Goal: Information Seeking & Learning: Learn about a topic

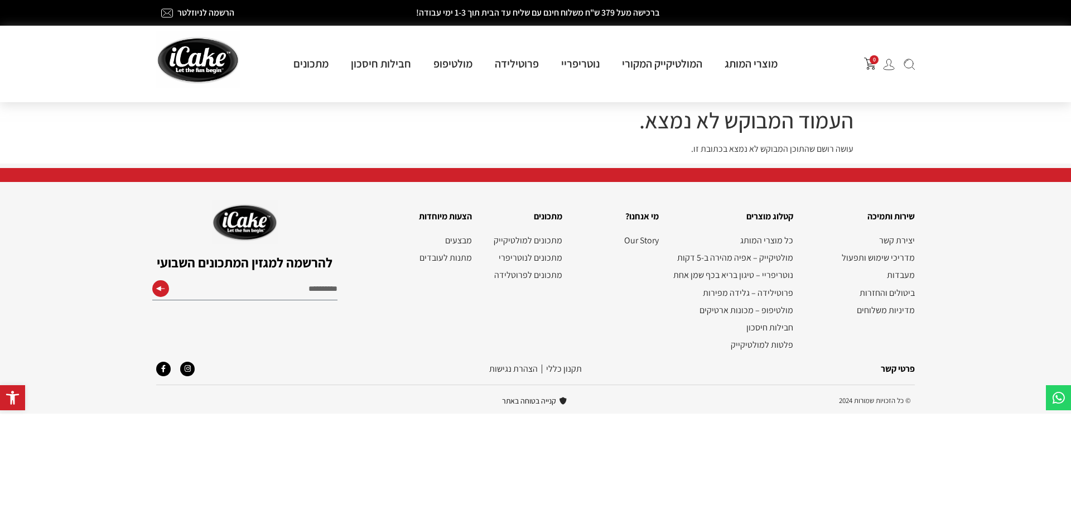
click at [191, 61] on img at bounding box center [198, 59] width 84 height 57
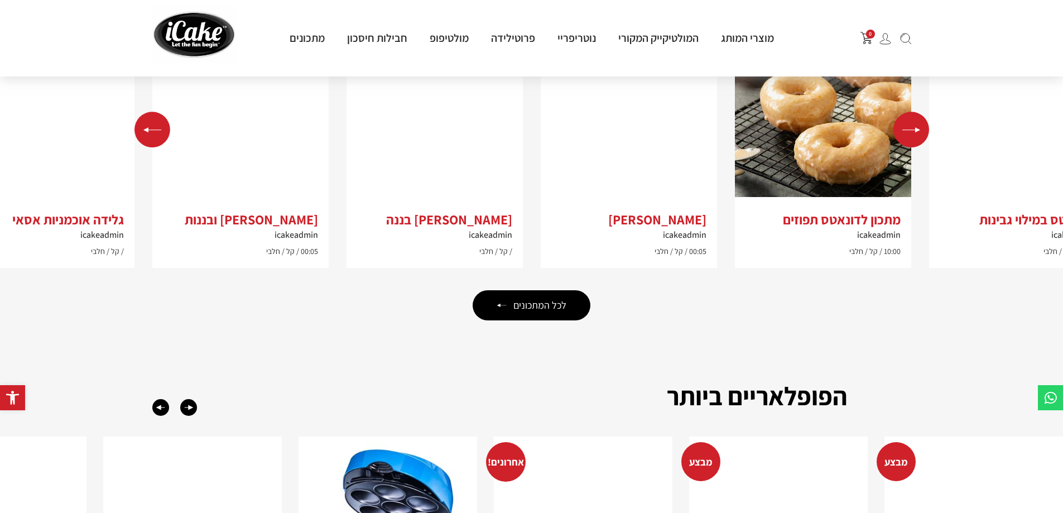
scroll to position [1786, 0]
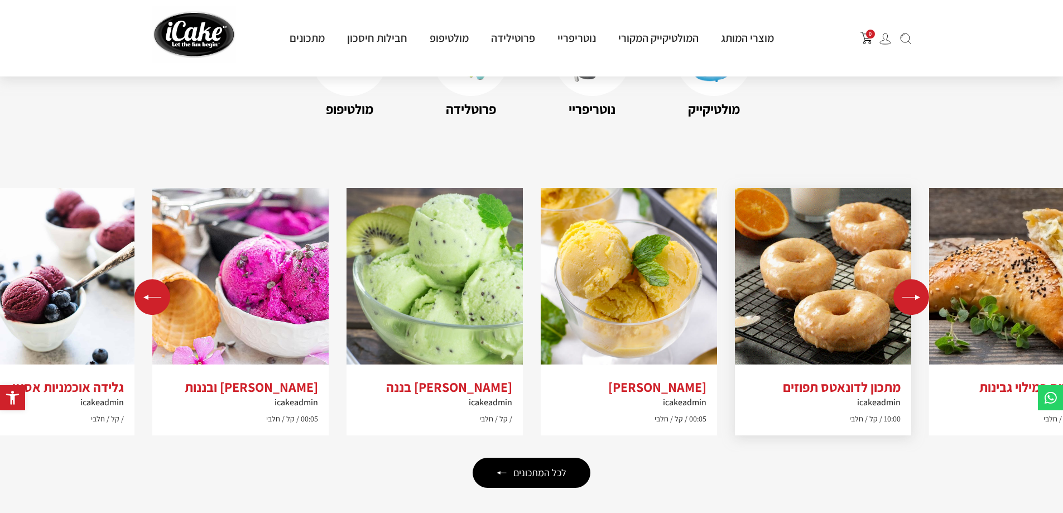
click at [825, 276] on img "1 / 10" at bounding box center [823, 276] width 176 height 176
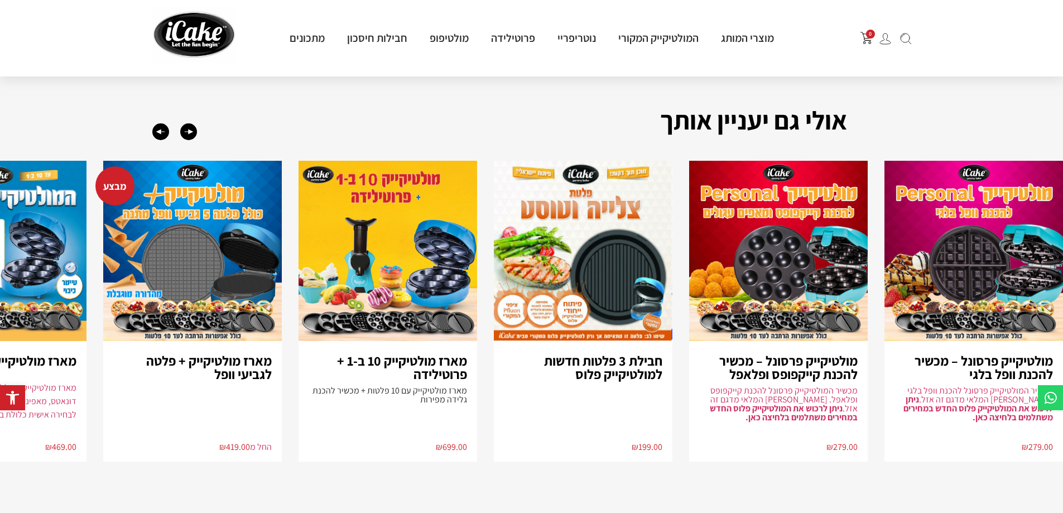
scroll to position [1730, 0]
